Goal: Find specific page/section: Find specific page/section

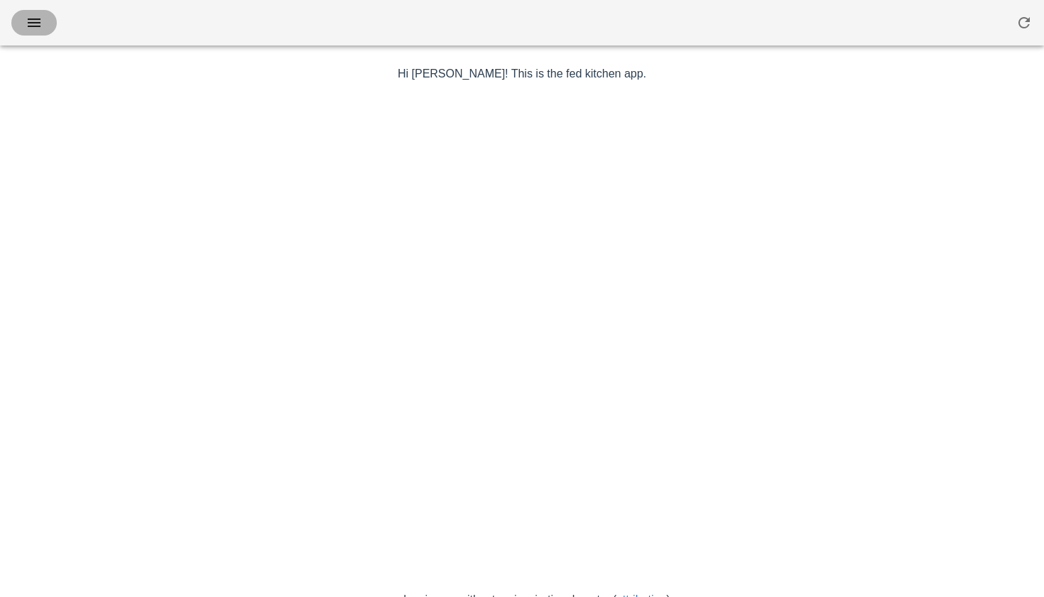
click at [38, 30] on icon "button" at bounding box center [34, 22] width 17 height 17
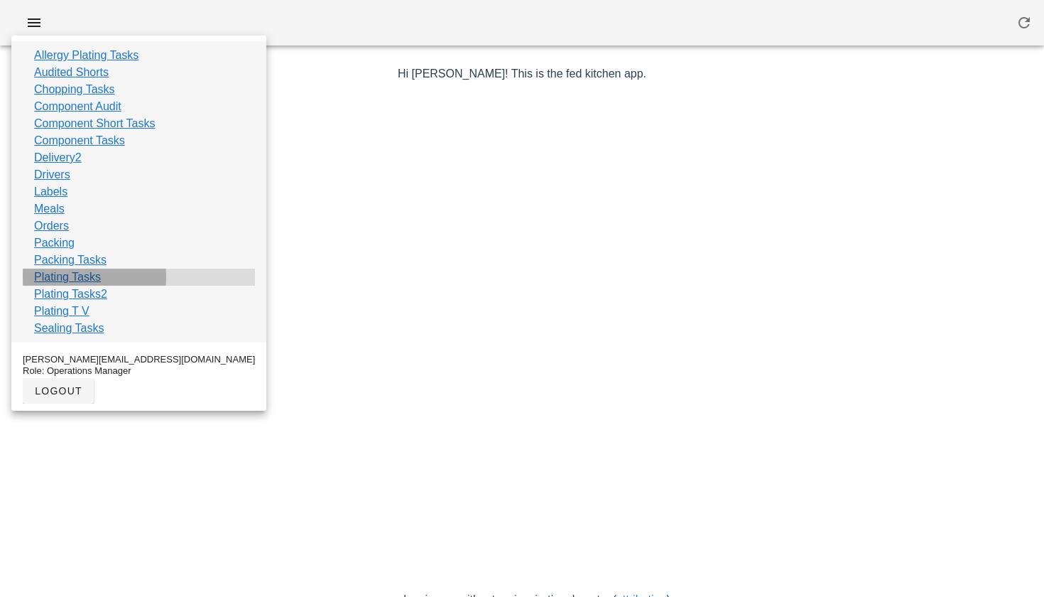
click at [77, 276] on link "Plating Tasks" at bounding box center [67, 277] width 67 height 17
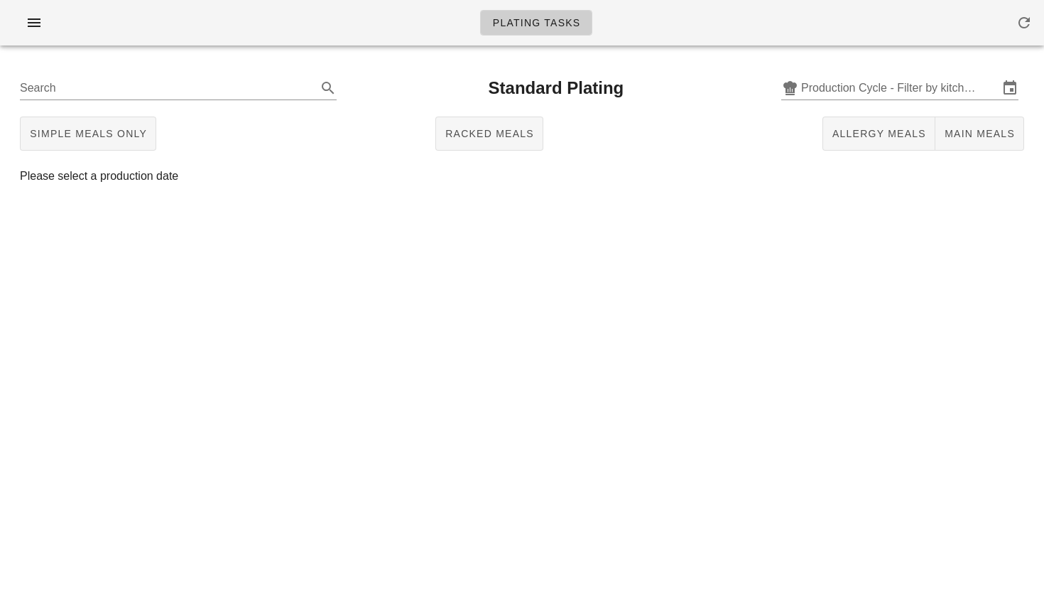
click at [893, 112] on div "Simple Meals Only Racked Meals Allergy Meals Main Meals" at bounding box center [522, 133] width 1027 height 45
click at [882, 102] on div "Search Standard Plating Production Cycle - Filter by kitchen production schedul…" at bounding box center [522, 87] width 1027 height 45
click at [868, 92] on input "Production Cycle - Filter by kitchen production schedules" at bounding box center [900, 88] width 198 height 23
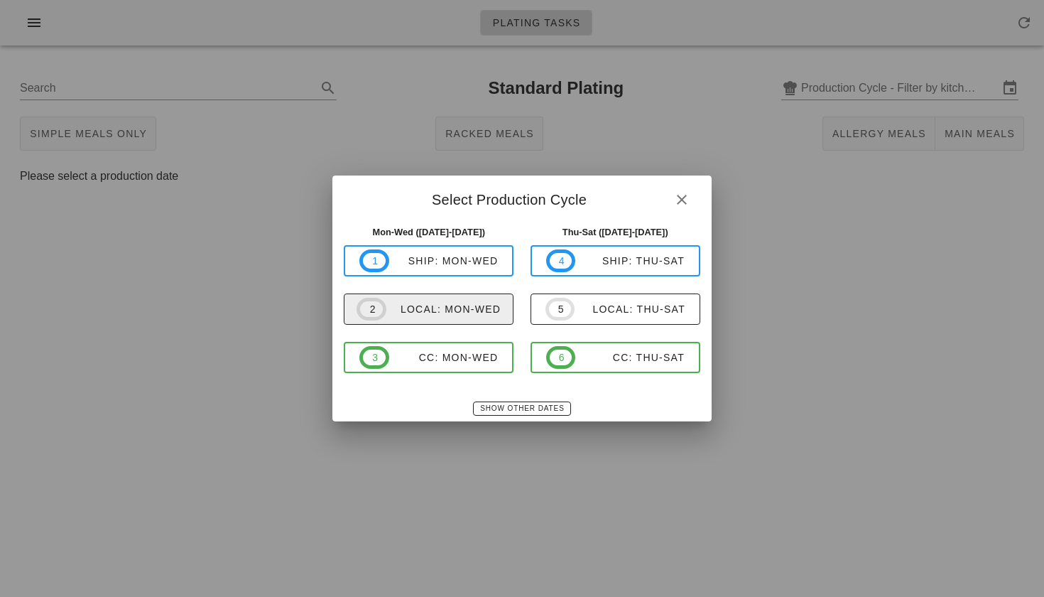
click at [458, 323] on button "2 local: Mon-Wed" at bounding box center [429, 308] width 170 height 31
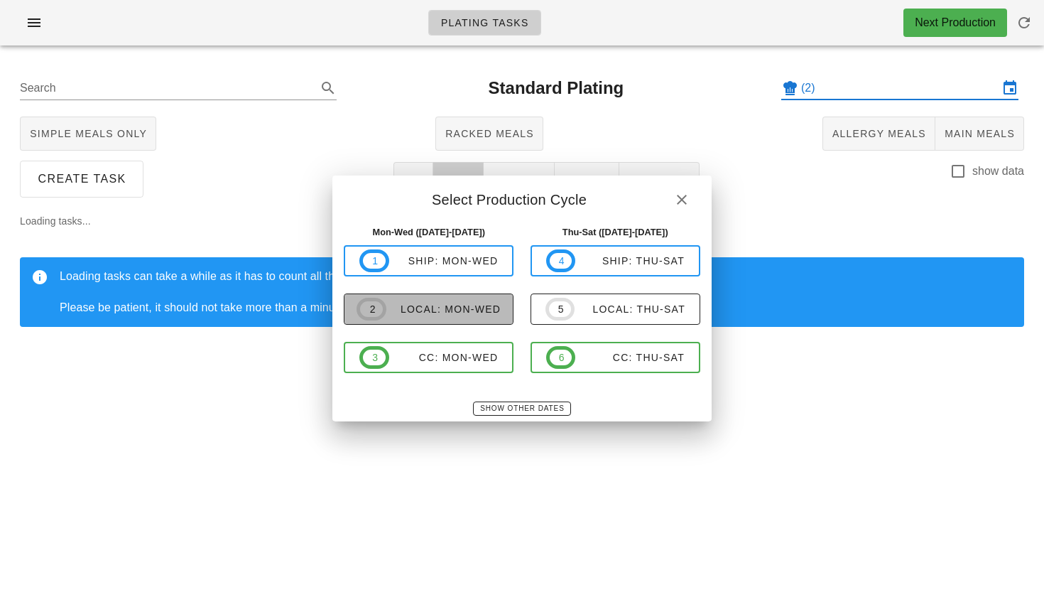
type input "local: Mon-Wed ([DATE]-[DATE])"
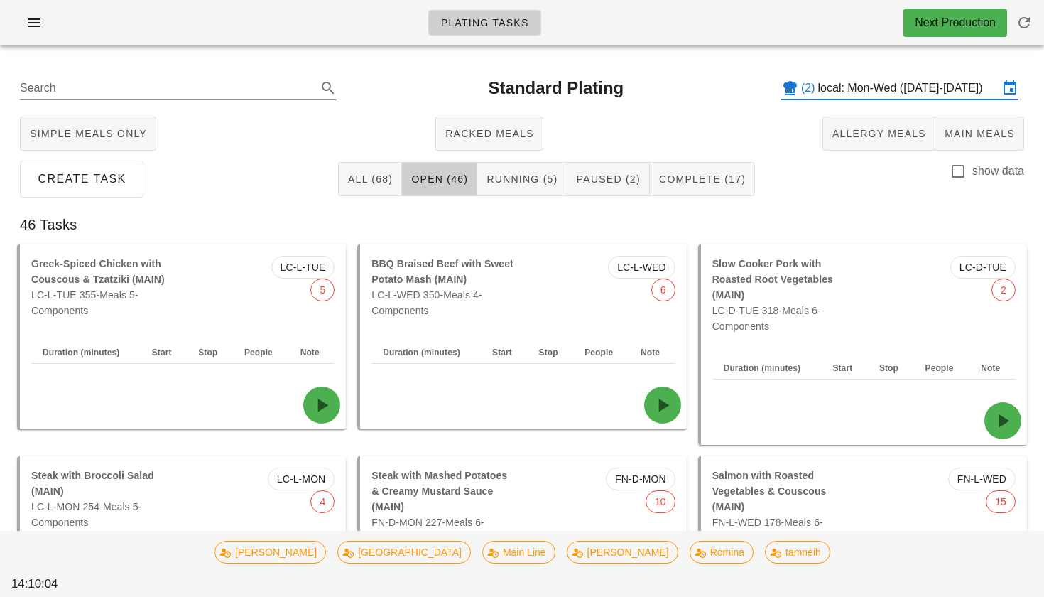
click at [941, 83] on input "local: Mon-Wed ([DATE]-[DATE])" at bounding box center [908, 88] width 180 height 23
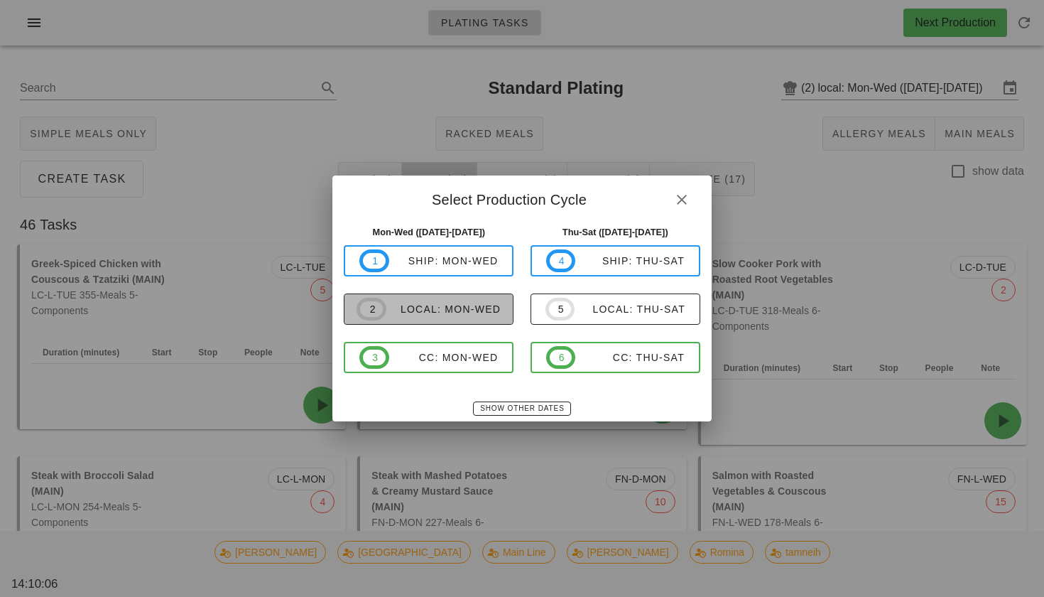
click at [470, 305] on div "local: Mon-Wed" at bounding box center [443, 308] width 114 height 11
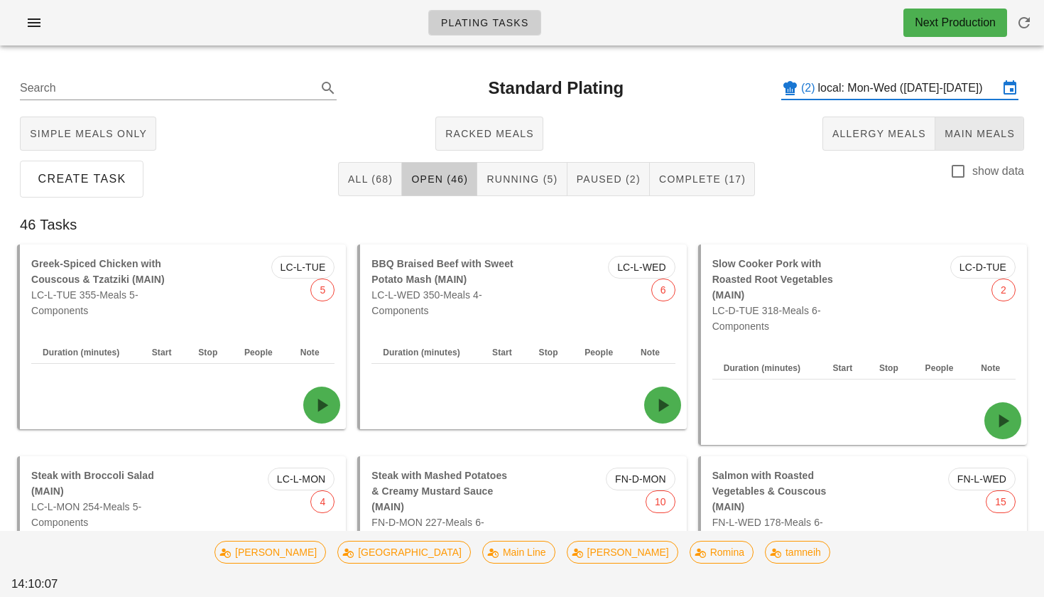
click at [968, 129] on span "Main Meals" at bounding box center [979, 133] width 71 height 11
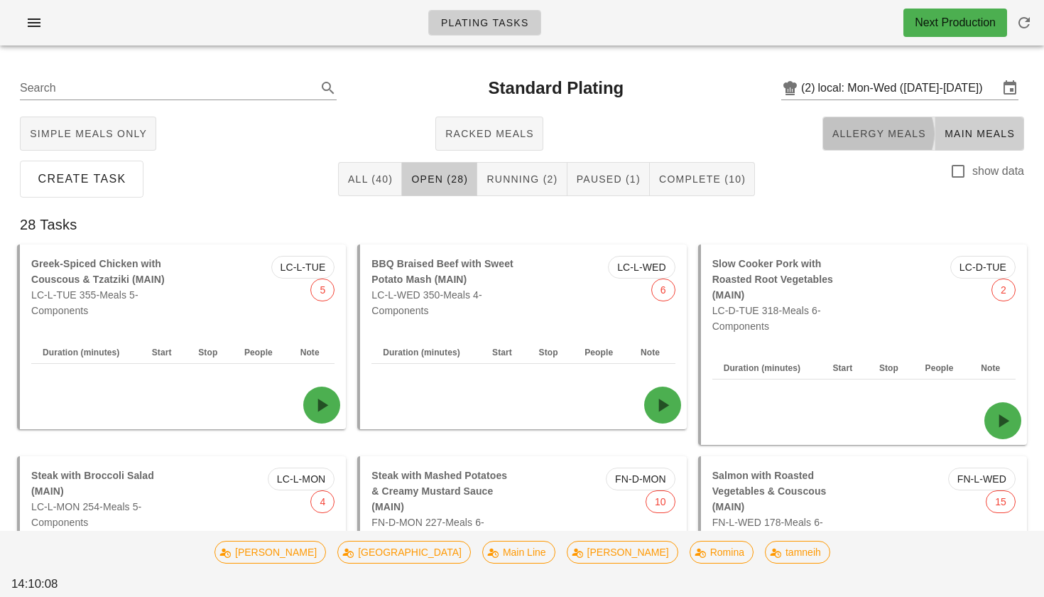
click at [863, 139] on span "Allergy Meals" at bounding box center [879, 133] width 94 height 11
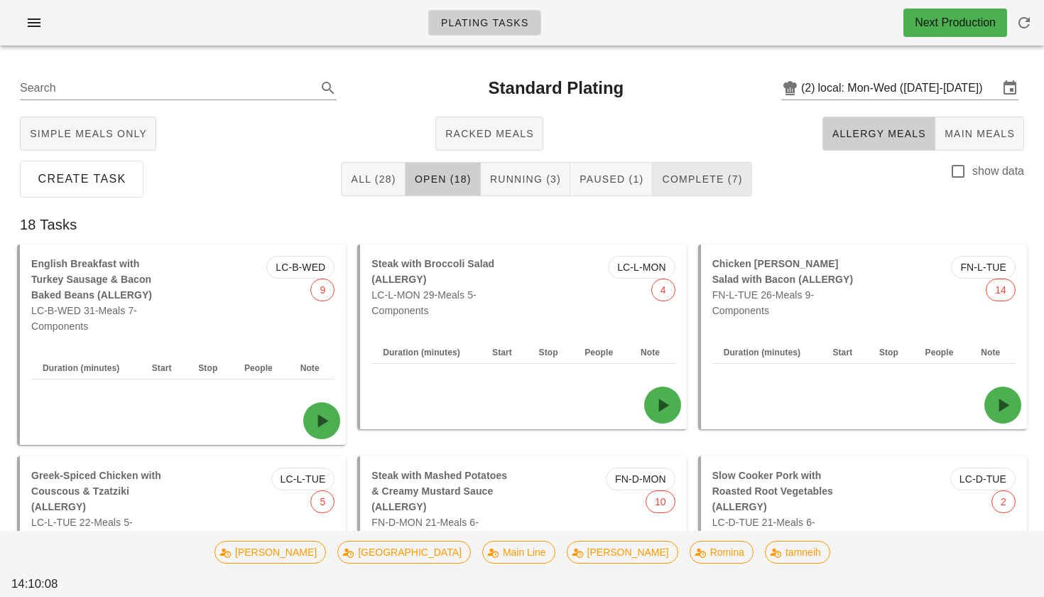
click at [725, 169] on button "Complete (7)" at bounding box center [702, 179] width 99 height 34
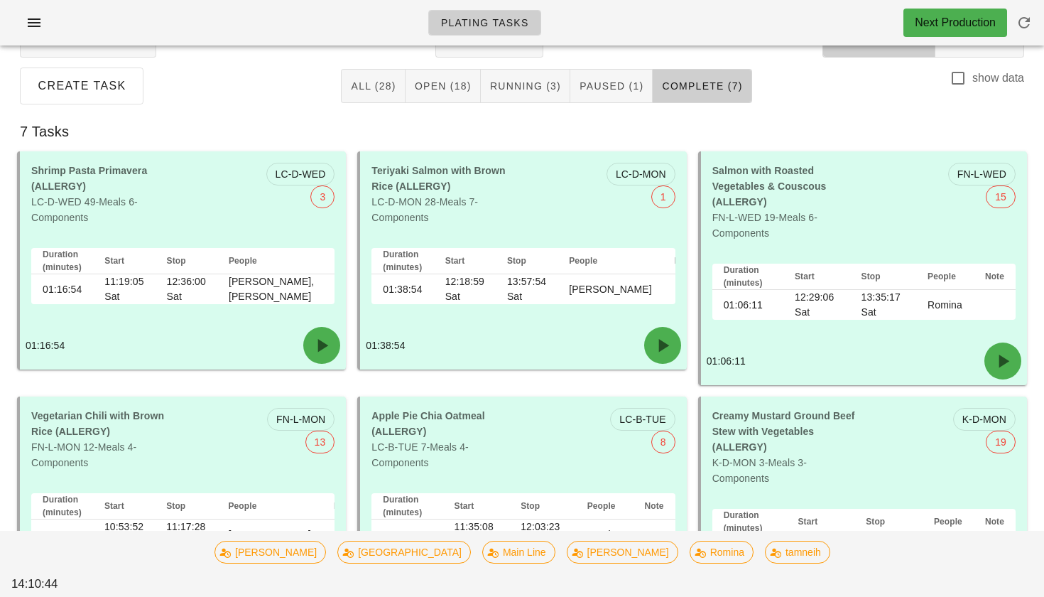
scroll to position [92, 0]
click at [615, 96] on button "Paused (1)" at bounding box center [611, 87] width 82 height 34
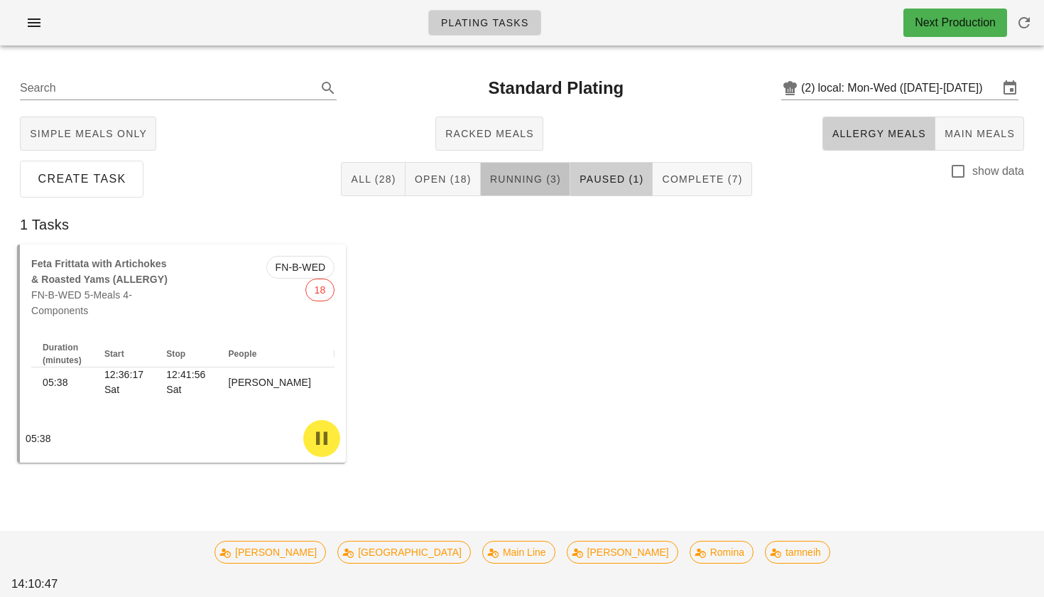
click at [526, 174] on span "Running (3)" at bounding box center [525, 178] width 72 height 11
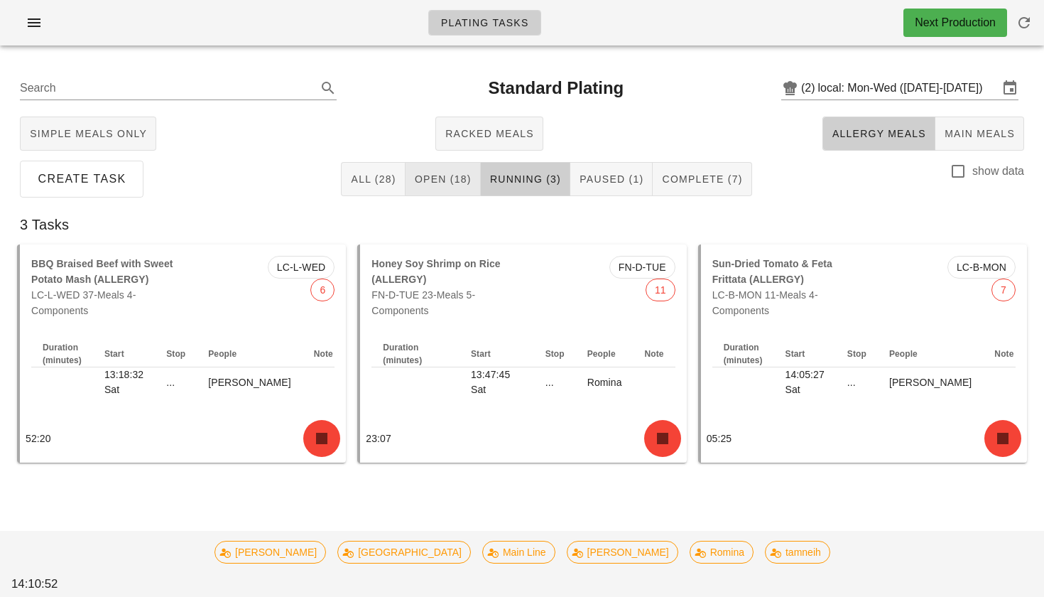
click at [469, 179] on span "Open (18)" at bounding box center [443, 178] width 58 height 11
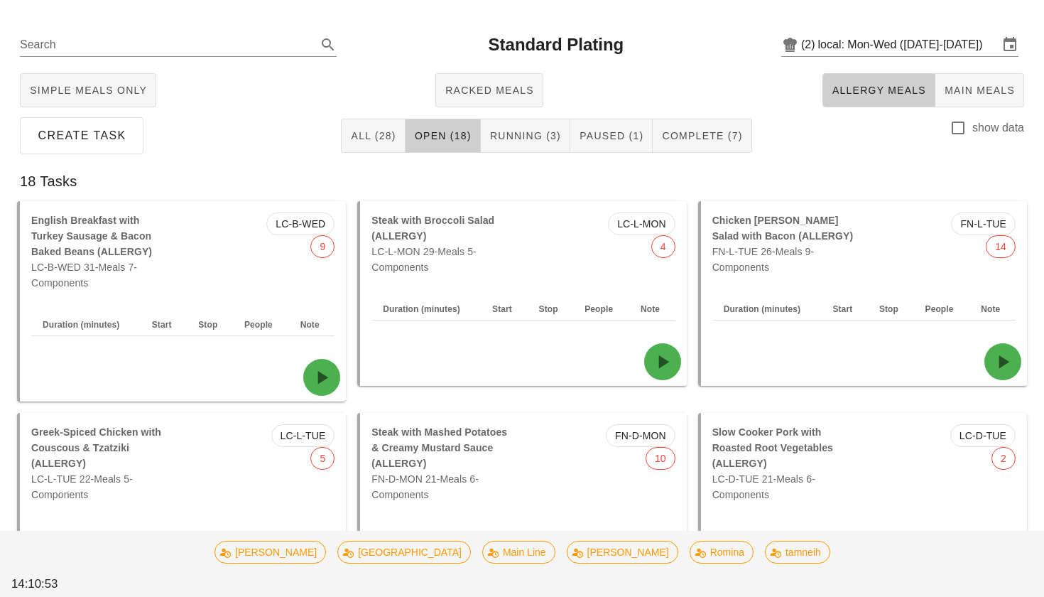
scroll to position [45, 0]
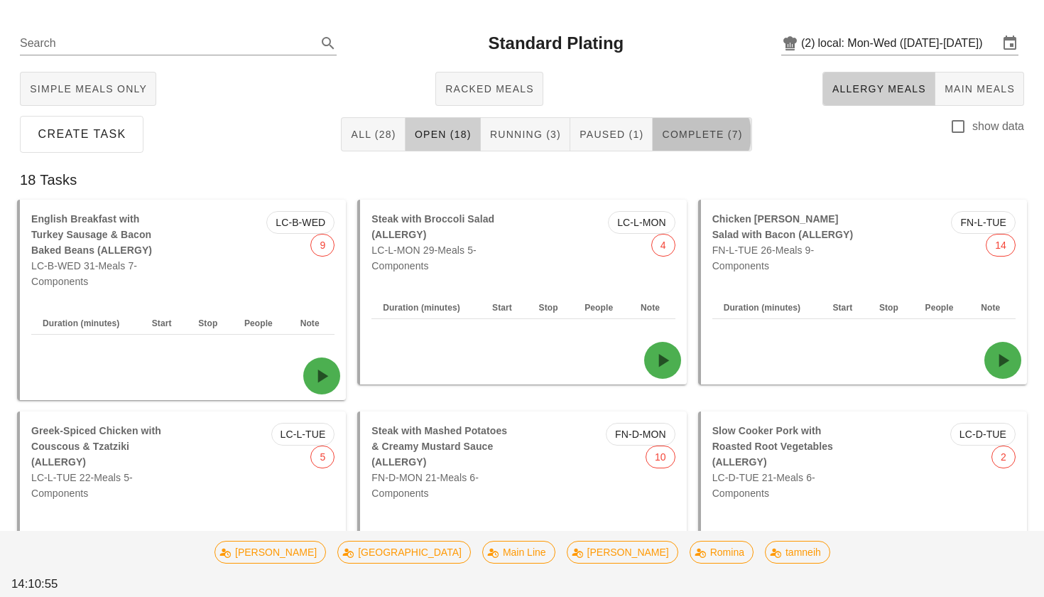
click at [684, 149] on button "Complete (7)" at bounding box center [702, 134] width 99 height 34
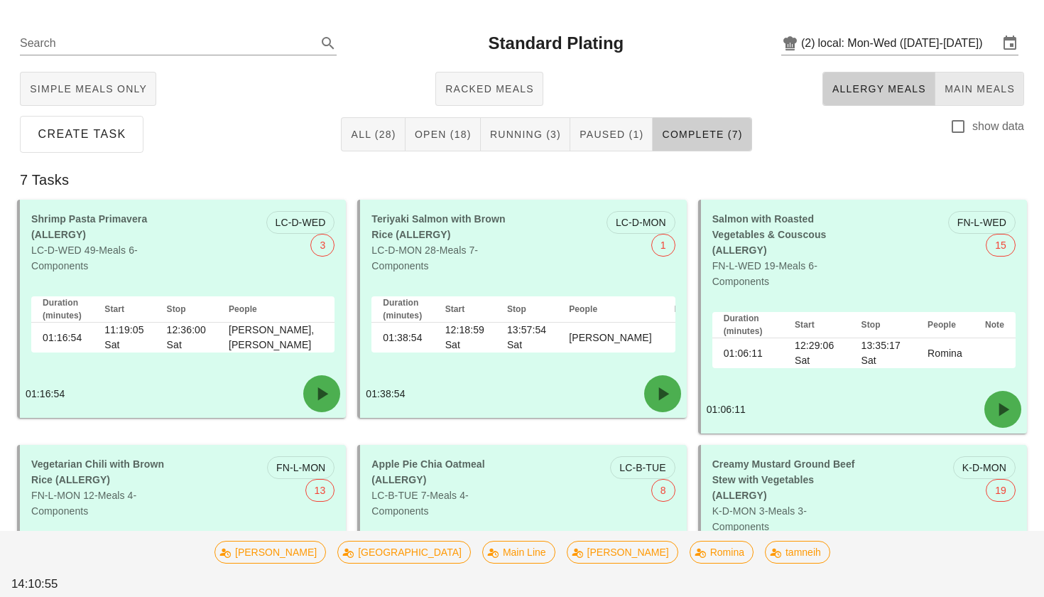
click at [992, 93] on span "Main Meals" at bounding box center [979, 88] width 71 height 11
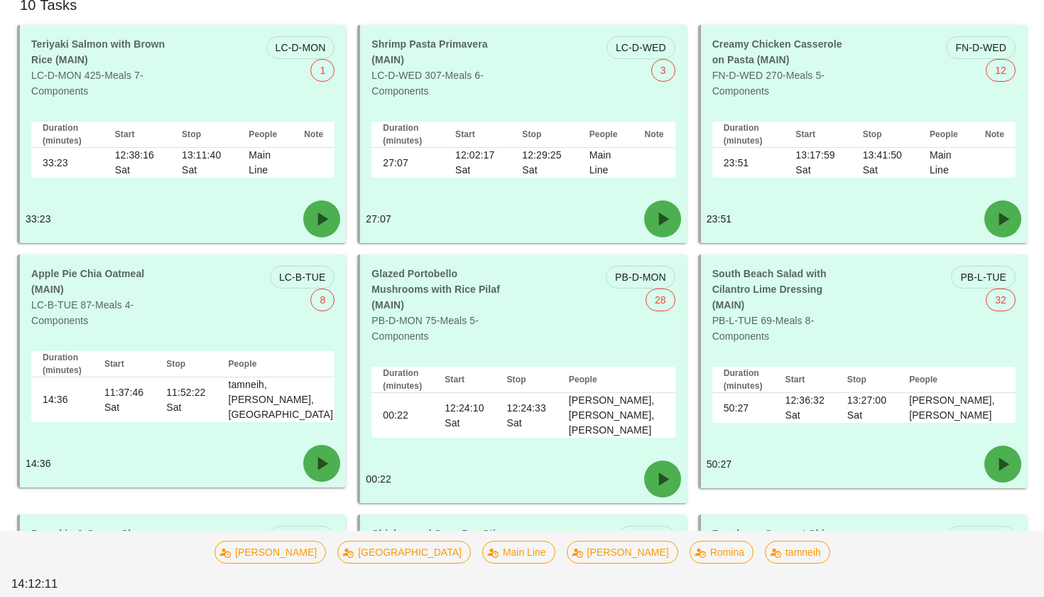
scroll to position [222, 0]
